Goal: Task Accomplishment & Management: Use online tool/utility

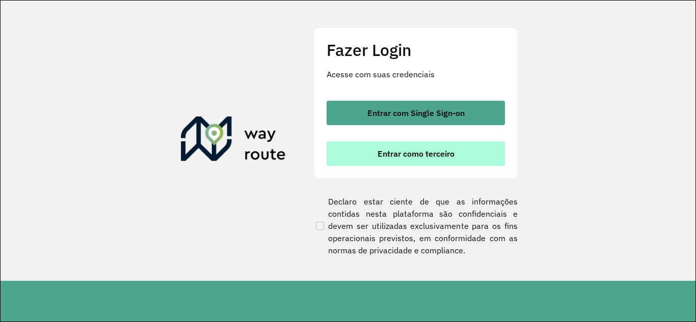
click at [433, 153] on span "Entrar como terceiro" at bounding box center [415, 154] width 77 height 8
click at [406, 156] on span "Entrar como terceiro" at bounding box center [415, 154] width 77 height 8
drag, startPoint x: 406, startPoint y: 156, endPoint x: 394, endPoint y: 157, distance: 12.3
click at [394, 157] on span "Entrar como terceiro" at bounding box center [415, 154] width 77 height 8
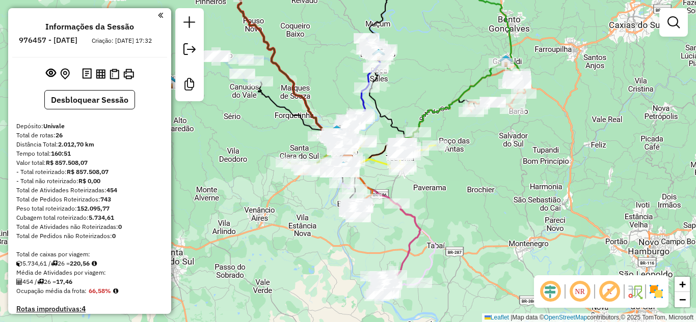
click at [158, 15] on em at bounding box center [160, 15] width 5 height 9
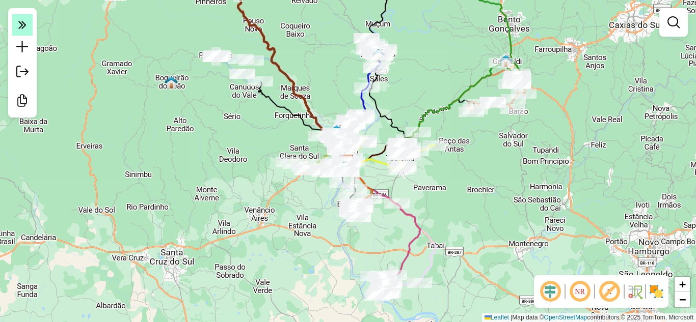
click at [20, 23] on icon at bounding box center [22, 24] width 8 height 14
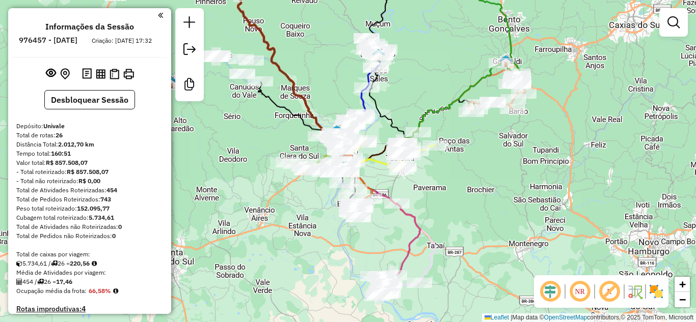
drag, startPoint x: 527, startPoint y: 137, endPoint x: 536, endPoint y: 129, distance: 11.5
click at [528, 135] on div "Janela de atendimento Grade de atendimento Capacidade Transportadoras Veículos …" at bounding box center [348, 161] width 696 height 322
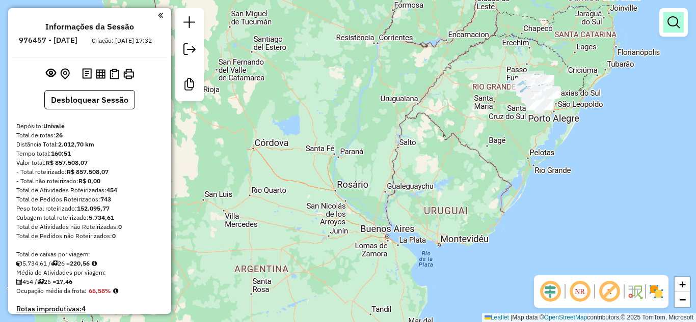
click at [670, 23] on em at bounding box center [673, 22] width 12 height 12
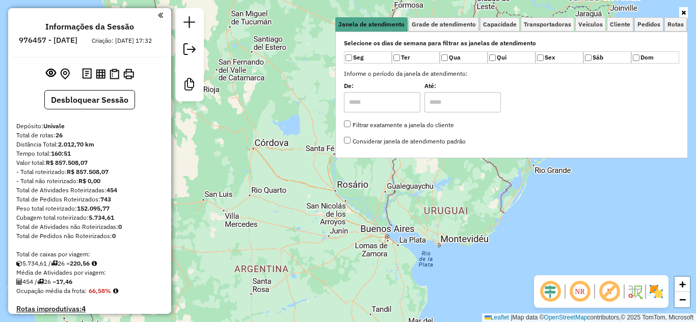
click at [683, 12] on icon at bounding box center [683, 13] width 5 height 6
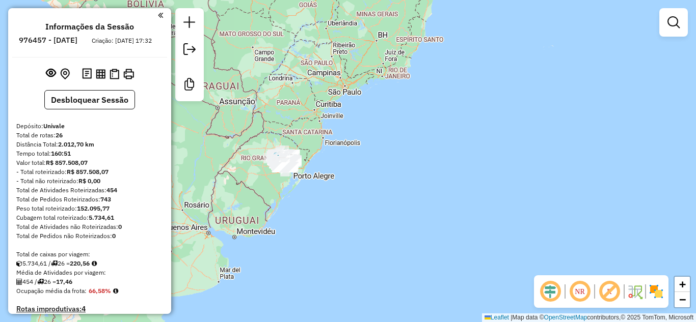
drag, startPoint x: 264, startPoint y: 170, endPoint x: 378, endPoint y: 198, distance: 117.5
click at [379, 199] on div "Janela de atendimento Grade de atendimento Capacidade Transportadoras Veículos …" at bounding box center [348, 161] width 696 height 322
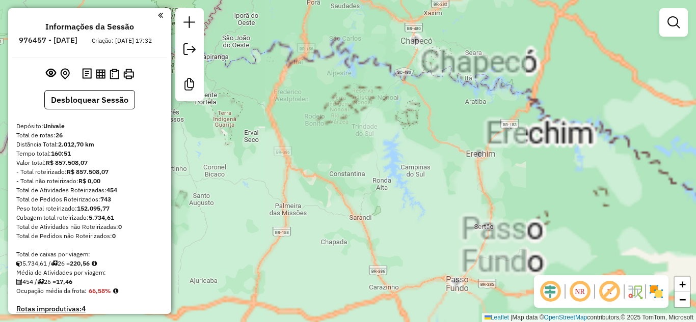
drag, startPoint x: 416, startPoint y: 153, endPoint x: 261, endPoint y: 29, distance: 198.1
click at [261, 30] on div "Rota 9 - Placa JCG9C07 83154 - MERCADO RIO BRANCO Janela de atendimento Grade d…" at bounding box center [348, 161] width 696 height 322
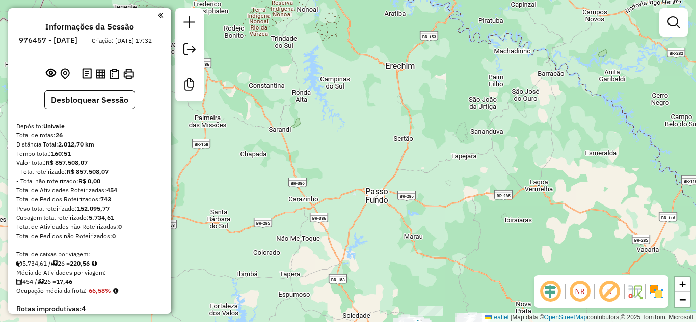
drag, startPoint x: 405, startPoint y: 126, endPoint x: 337, endPoint y: 51, distance: 101.6
click at [337, 51] on div "Rota 9 - Placa JCG9C07 83154 - MERCADO RIO BRANCO Janela de atendimento Grade d…" at bounding box center [348, 161] width 696 height 322
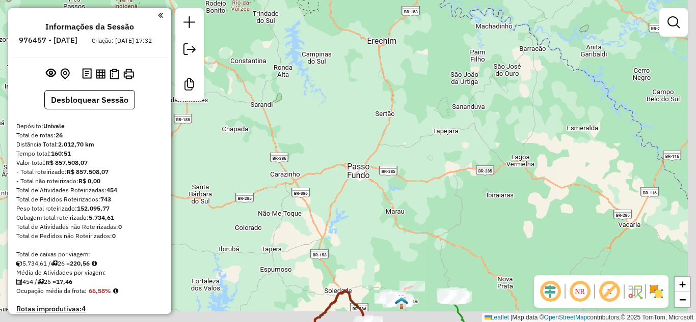
drag, startPoint x: 399, startPoint y: 158, endPoint x: 372, endPoint y: 117, distance: 49.0
click at [373, 121] on div "Rota 9 - Placa JCG9C07 83154 - MERCADO RIO BRANCO Janela de atendimento Grade d…" at bounding box center [348, 161] width 696 height 322
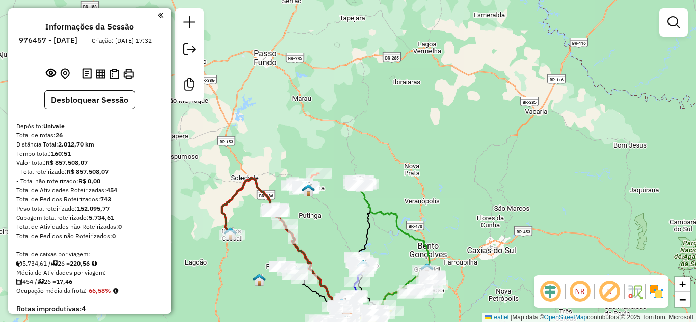
drag, startPoint x: 505, startPoint y: 279, endPoint x: 478, endPoint y: 193, distance: 90.5
click at [474, 182] on div "Rota 9 - Placa JCG9C07 83154 - MERCADO RIO BRANCO Janela de atendimento Grade d…" at bounding box center [348, 161] width 696 height 322
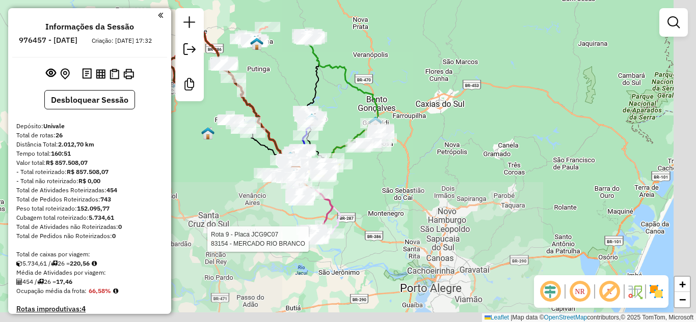
drag, startPoint x: 447, startPoint y: 177, endPoint x: 434, endPoint y: 149, distance: 31.2
click at [436, 153] on div "Rota 9 - Placa JCG9C07 83154 - MERCADO RIO BRANCO Janela de atendimento Grade d…" at bounding box center [348, 161] width 696 height 322
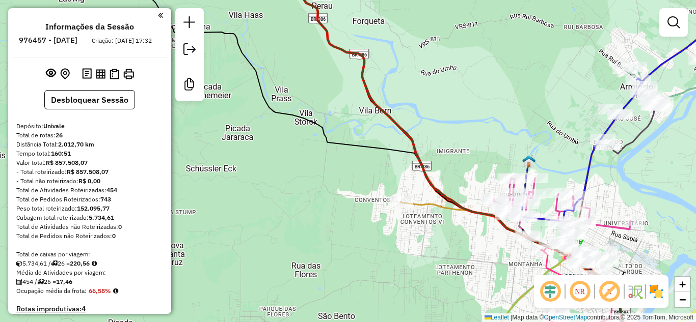
click at [102, 28] on h4 "Informações da Sessão" at bounding box center [89, 27] width 89 height 10
click at [102, 27] on h4 "Informações da Sessão" at bounding box center [89, 27] width 89 height 10
click at [102, 26] on h4 "Informações da Sessão" at bounding box center [89, 27] width 89 height 10
click at [101, 35] on li "Informações da Sessão" at bounding box center [90, 29] width 94 height 14
click at [100, 32] on li "Informações da Sessão" at bounding box center [90, 29] width 94 height 14
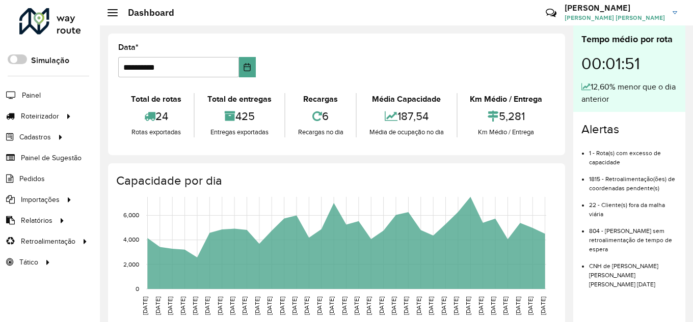
drag, startPoint x: 278, startPoint y: 328, endPoint x: 350, endPoint y: 63, distance: 274.5
click at [350, 63] on formly-group "**********" at bounding box center [336, 65] width 449 height 42
